Goal: Information Seeking & Learning: Find contact information

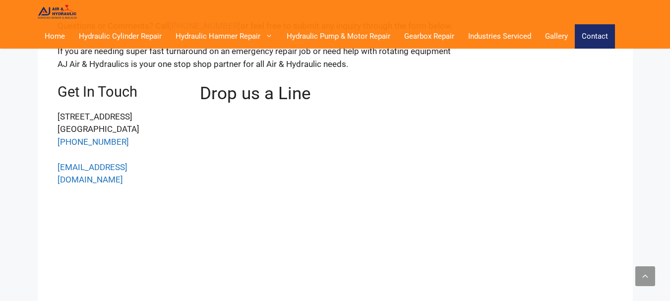
scroll to position [324, 0]
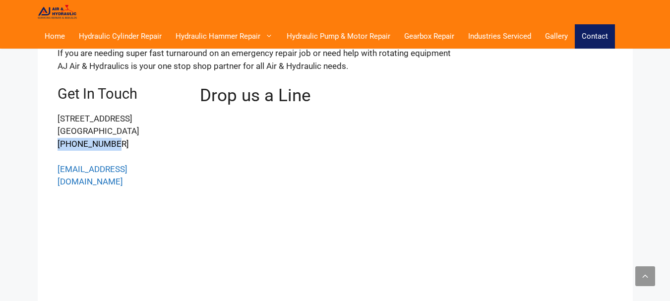
drag, startPoint x: 110, startPoint y: 132, endPoint x: 63, endPoint y: 132, distance: 47.1
drag, startPoint x: 64, startPoint y: 132, endPoint x: 172, endPoint y: 156, distance: 110.2
click at [172, 163] on p "[EMAIL_ADDRESS][DOMAIN_NAME]" at bounding box center [122, 175] width 128 height 25
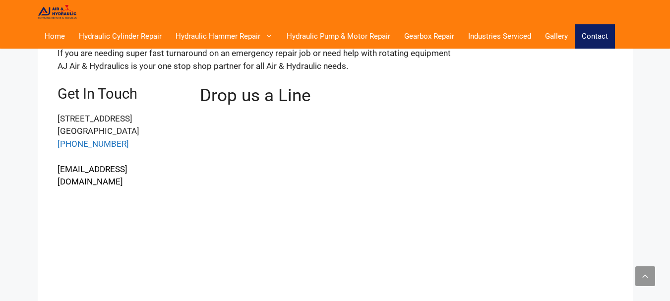
drag, startPoint x: 172, startPoint y: 159, endPoint x: 57, endPoint y: 159, distance: 115.1
click at [58, 163] on p "[EMAIL_ADDRESS][DOMAIN_NAME]" at bounding box center [122, 175] width 128 height 25
copy link "[EMAIL_ADDRESS][DOMAIN_NAME]"
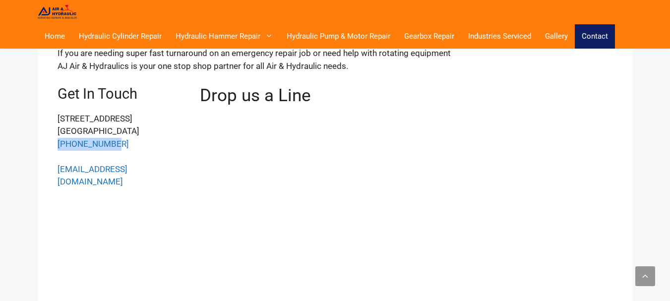
drag, startPoint x: 124, startPoint y: 132, endPoint x: 49, endPoint y: 132, distance: 74.9
copy link "[PHONE_NUMBER]"
